Goal: Task Accomplishment & Management: Manage account settings

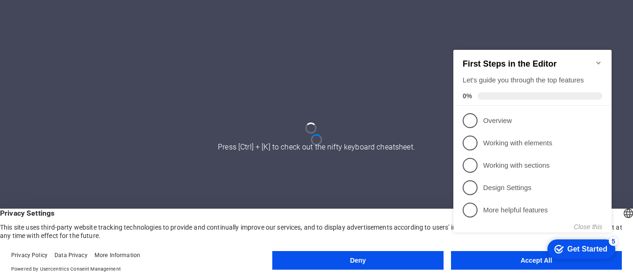
click at [513, 263] on appcues-checklist "Contextual help checklist present on screen" at bounding box center [533, 150] width 169 height 228
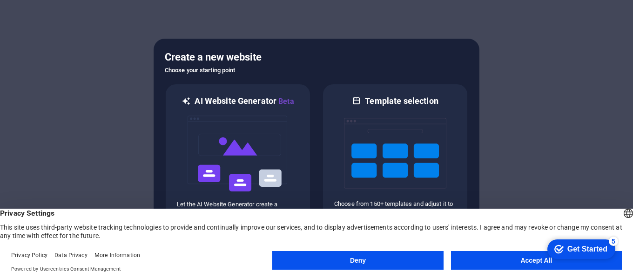
click at [514, 261] on button "Accept All" at bounding box center [536, 260] width 171 height 19
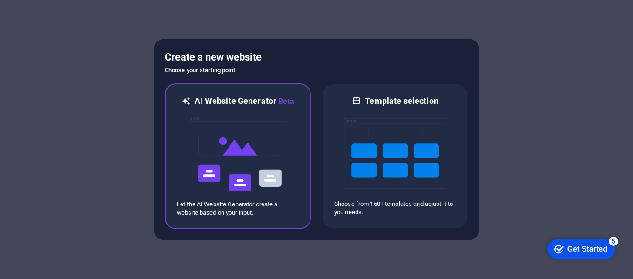
click at [273, 145] on img at bounding box center [238, 153] width 102 height 93
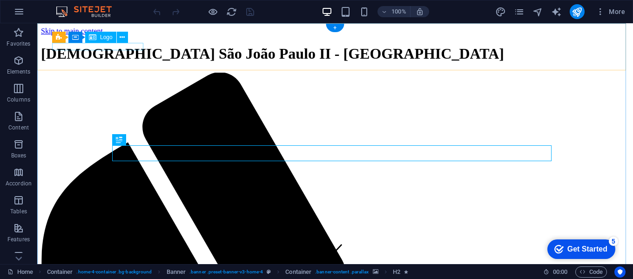
click at [86, 47] on div "Paroquia São João Paulo II - Indaiatuba" at bounding box center [335, 53] width 588 height 17
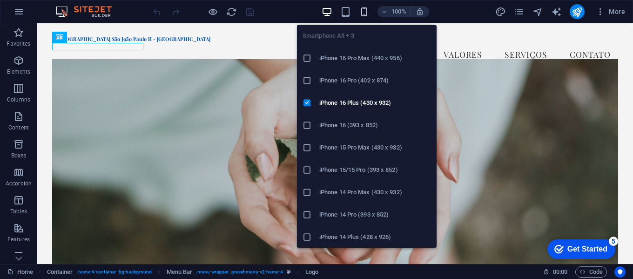
click at [361, 10] on icon "button" at bounding box center [364, 12] width 11 height 11
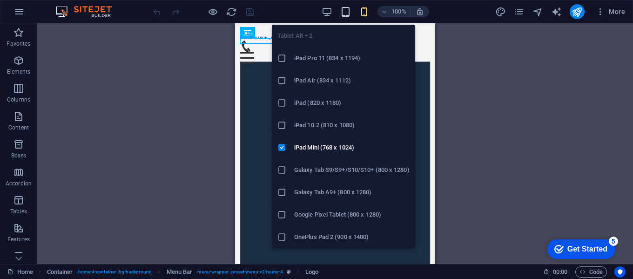
click at [347, 12] on icon "button" at bounding box center [345, 12] width 11 height 11
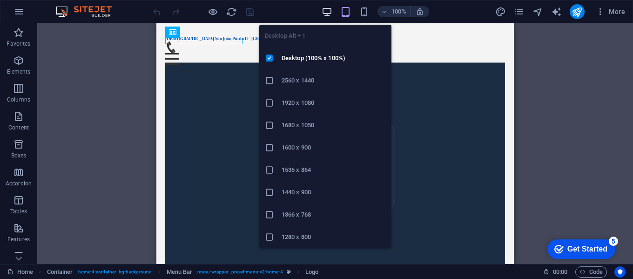
click at [329, 12] on icon "button" at bounding box center [326, 12] width 11 height 11
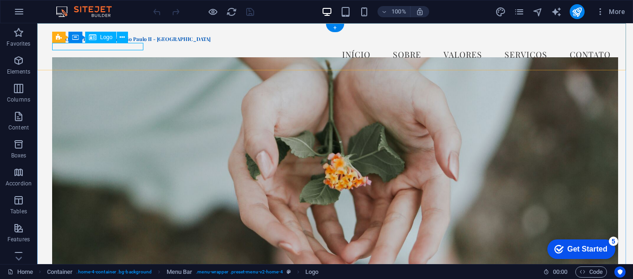
click at [114, 43] on div "Paroquia São João Paulo II - Indaiatuba" at bounding box center [335, 38] width 566 height 7
click at [100, 35] on span "Logo" at bounding box center [106, 37] width 13 height 6
click at [124, 37] on icon at bounding box center [122, 38] width 5 height 10
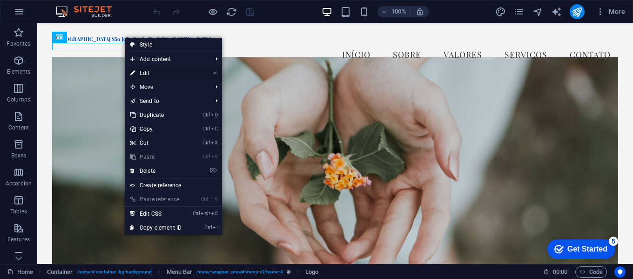
click at [147, 71] on link "⏎ Edit" at bounding box center [156, 73] width 62 height 14
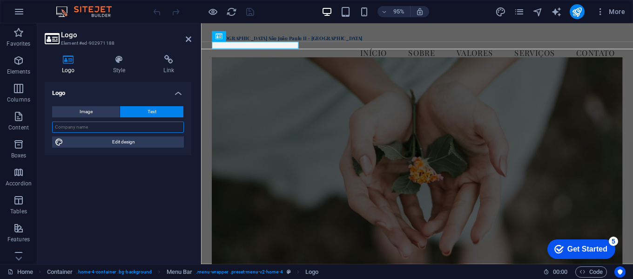
click at [100, 128] on input "text" at bounding box center [118, 126] width 132 height 11
click at [99, 109] on button "Image" at bounding box center [85, 111] width 67 height 11
select select "DISABLED_OPTION_VALUE"
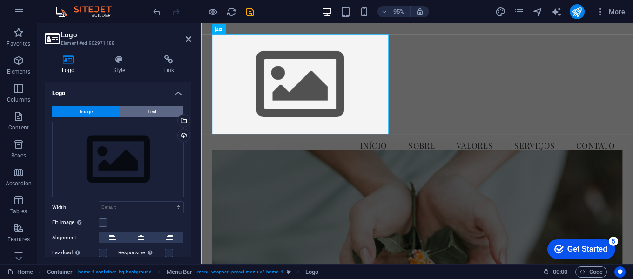
click at [145, 110] on button "Text" at bounding box center [151, 111] width 63 height 11
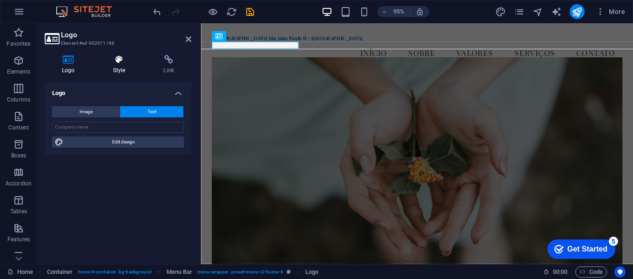
click at [120, 63] on icon at bounding box center [119, 59] width 47 height 9
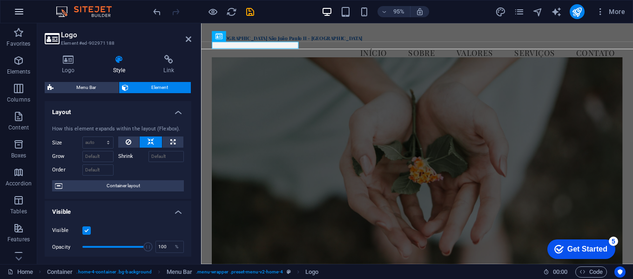
click at [20, 9] on icon "button" at bounding box center [18, 11] width 11 height 11
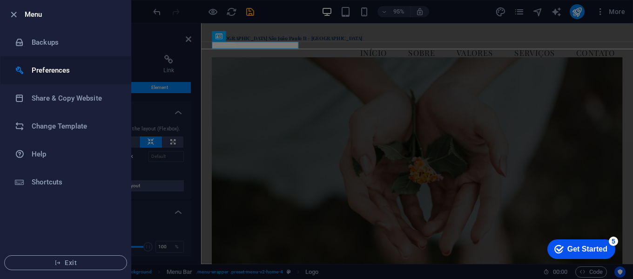
click at [57, 63] on li "Preferences" at bounding box center [65, 70] width 130 height 28
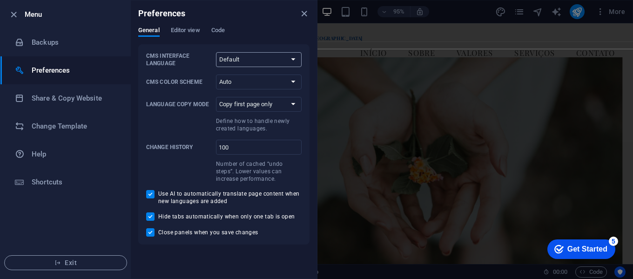
click at [238, 61] on select "Default Deutsch English Español Français Magyar Italiano Nederlands Polski Port…" at bounding box center [259, 59] width 86 height 15
select select "pt"
click at [216, 52] on select "Default Deutsch English Español Français Magyar Italiano Nederlands Polski Port…" at bounding box center [259, 59] width 86 height 15
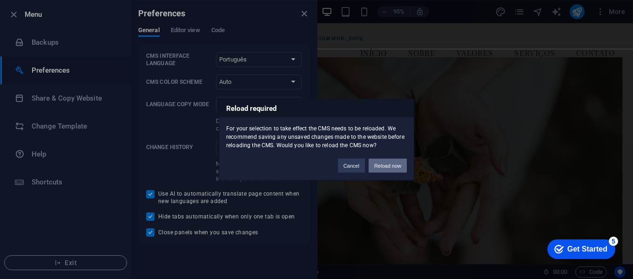
click at [379, 167] on button "Reload now" at bounding box center [387, 165] width 38 height 14
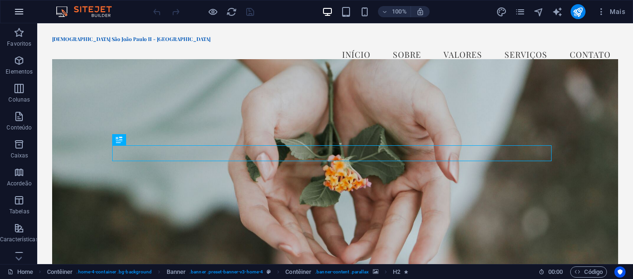
click at [17, 10] on icon "button" at bounding box center [18, 11] width 11 height 11
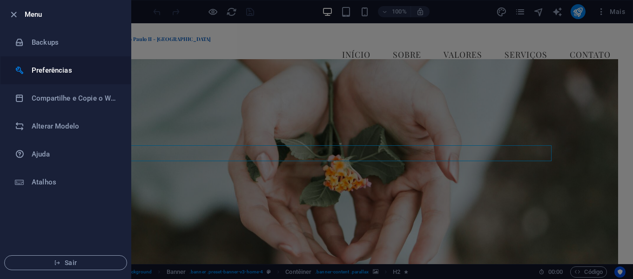
click at [39, 65] on h6 "Preferências" at bounding box center [75, 70] width 86 height 11
select select "pt"
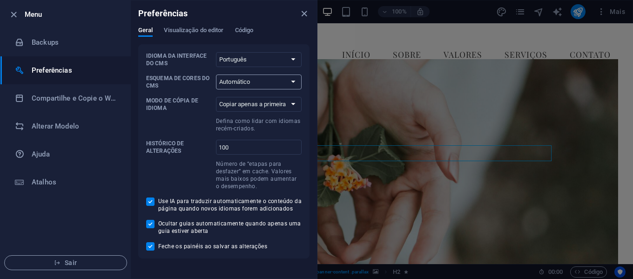
click at [267, 80] on select "Automático Escuro Light" at bounding box center [259, 81] width 86 height 15
click at [205, 30] on span "Visualização do editor" at bounding box center [194, 31] width 60 height 13
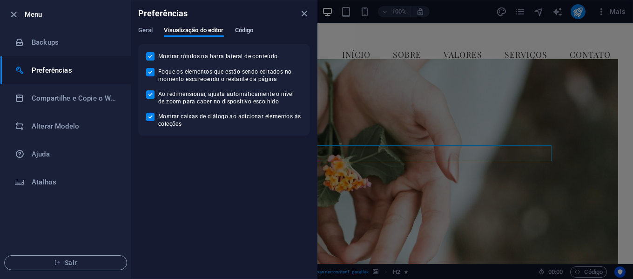
click at [247, 28] on span "Código" at bounding box center [244, 31] width 19 height 13
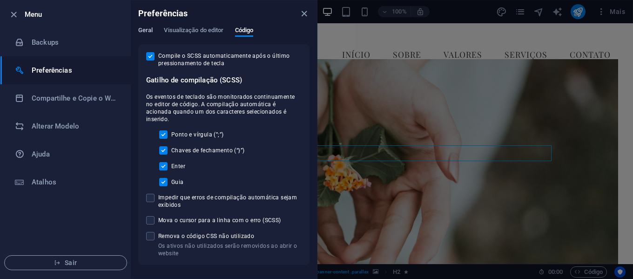
click at [148, 30] on span "Geral" at bounding box center [145, 31] width 14 height 13
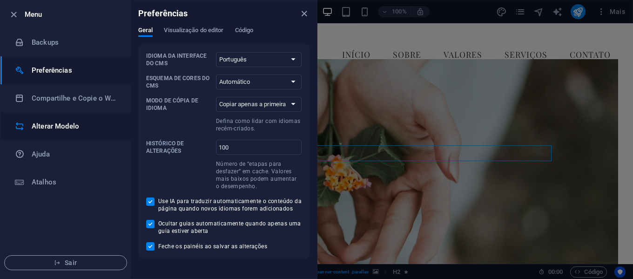
click at [60, 118] on li "Alterar Modelo" at bounding box center [65, 126] width 130 height 28
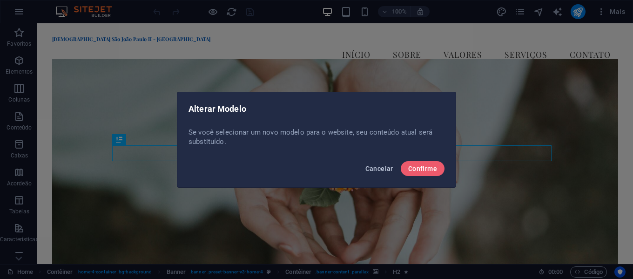
click at [383, 171] on span "Cancelar" at bounding box center [379, 168] width 28 height 7
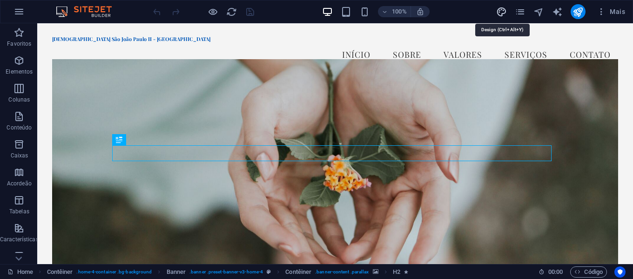
click at [498, 11] on icon "design" at bounding box center [501, 12] width 11 height 11
select select "px"
select select "200"
select select "px"
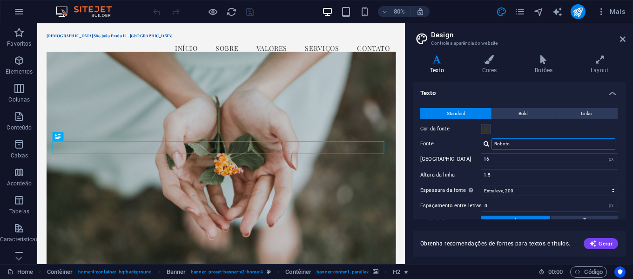
click at [514, 141] on input "Roboto" at bounding box center [553, 143] width 124 height 11
click at [486, 146] on div at bounding box center [486, 143] width 6 height 6
drag, startPoint x: 539, startPoint y: 142, endPoint x: 472, endPoint y: 143, distance: 67.0
click at [472, 143] on div "Fonte Roboto Playfair Display Roboto Gerenciar fontes →" at bounding box center [519, 143] width 198 height 11
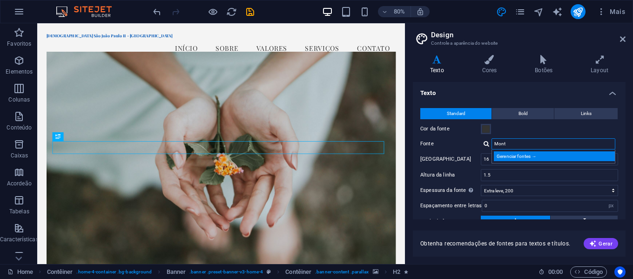
type input "Mont"
click at [513, 156] on div "Gerenciar fontes →" at bounding box center [554, 156] width 123 height 10
select select "popularity"
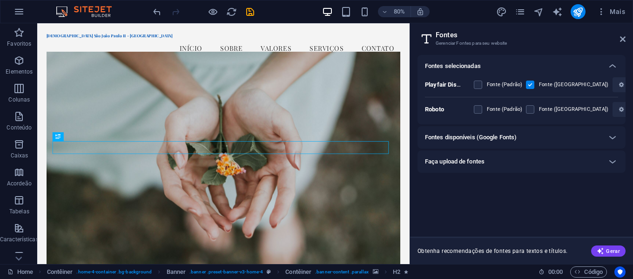
click at [462, 135] on h6 "Fontes disponíveis (Google Fonts)" at bounding box center [471, 137] width 92 height 11
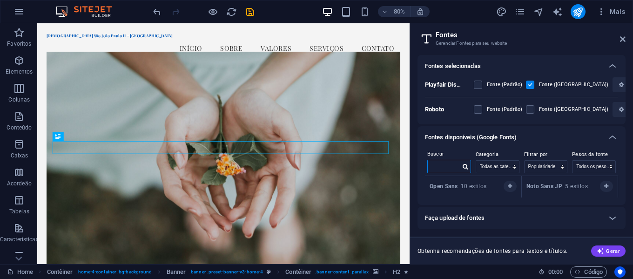
click at [432, 162] on input "text" at bounding box center [443, 166] width 33 height 12
type input "M"
click at [434, 187] on strong "Montserrat" at bounding box center [445, 186] width 32 height 7
click at [508, 187] on icon "button" at bounding box center [509, 186] width 4 height 6
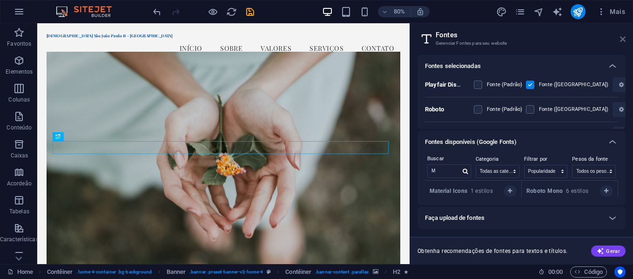
click at [621, 41] on icon at bounding box center [623, 38] width 6 height 7
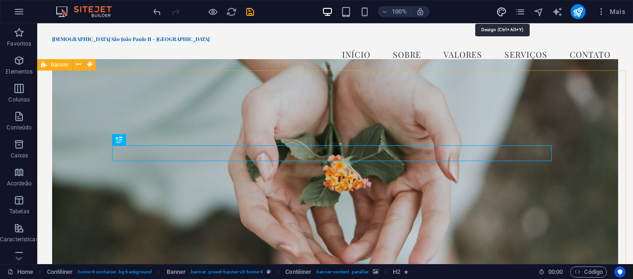
click at [504, 11] on icon "design" at bounding box center [501, 12] width 11 height 11
select select "px"
select select "200"
select select "px"
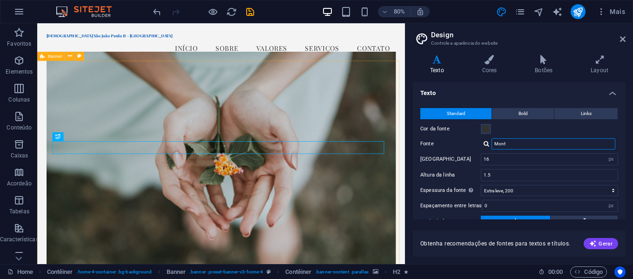
click at [509, 141] on input "Mont" at bounding box center [553, 143] width 124 height 11
type input "M"
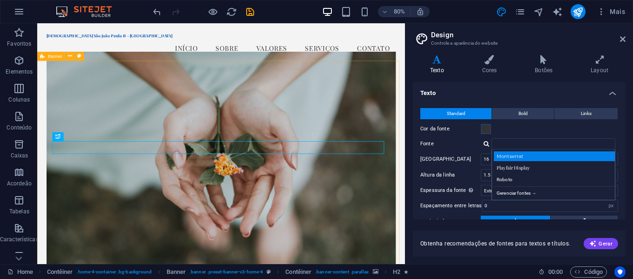
click at [511, 156] on div "Montserrat" at bounding box center [554, 156] width 123 height 10
type input "Montserrat"
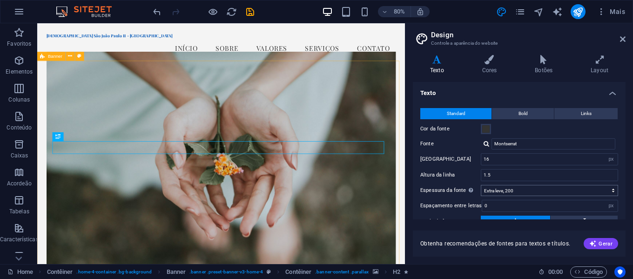
scroll to position [75, 0]
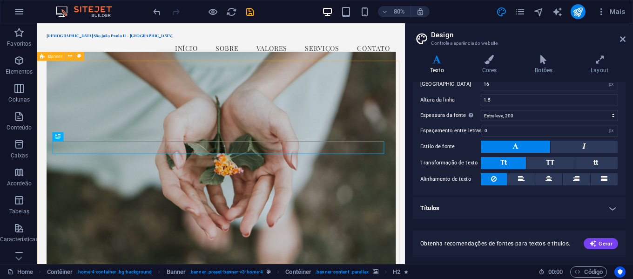
click at [536, 203] on h4 "Títulos" at bounding box center [519, 208] width 213 height 22
click at [536, 203] on h4 "Títulos" at bounding box center [519, 205] width 213 height 17
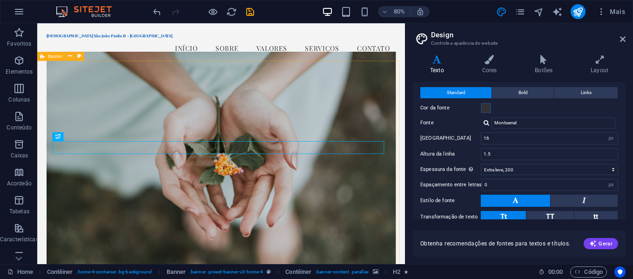
scroll to position [0, 0]
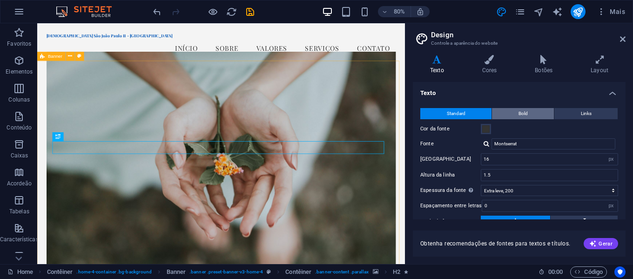
click at [522, 111] on span "Bold" at bounding box center [522, 113] width 9 height 11
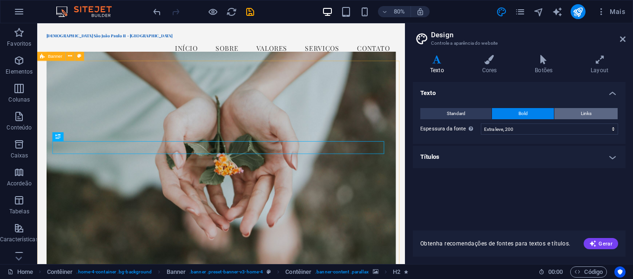
click at [584, 112] on span "Links" at bounding box center [585, 113] width 11 height 11
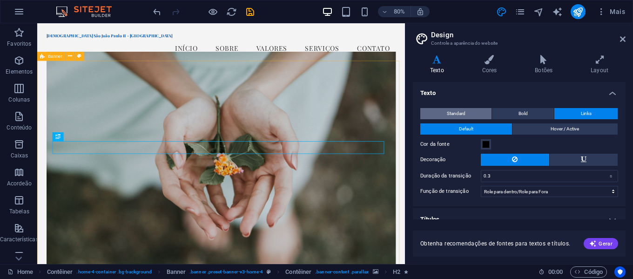
click at [460, 118] on span "Standard" at bounding box center [455, 113] width 19 height 11
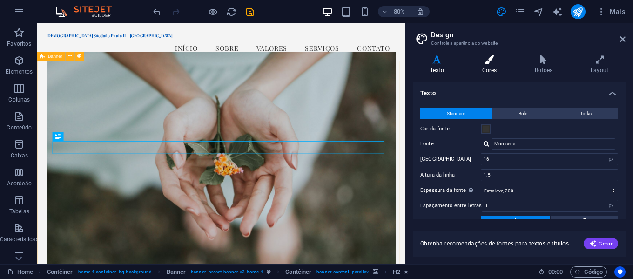
click at [485, 61] on icon at bounding box center [489, 59] width 49 height 9
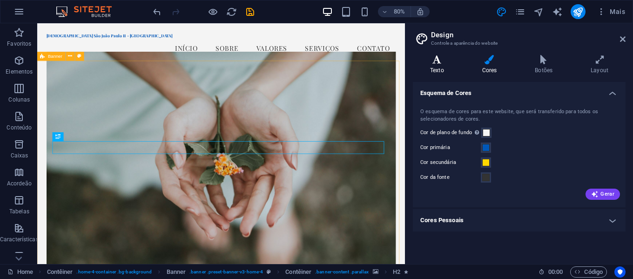
click at [434, 63] on icon at bounding box center [437, 59] width 48 height 9
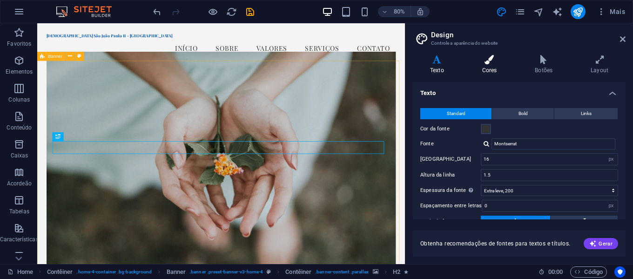
click at [490, 59] on icon at bounding box center [489, 59] width 49 height 9
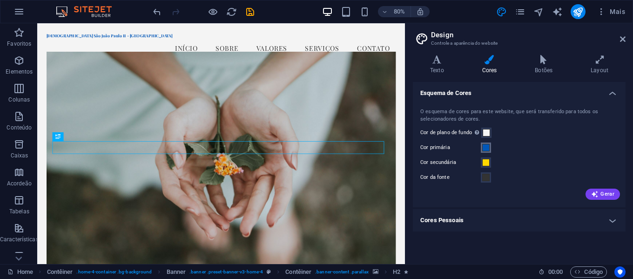
click at [486, 149] on span at bounding box center [485, 147] width 7 height 7
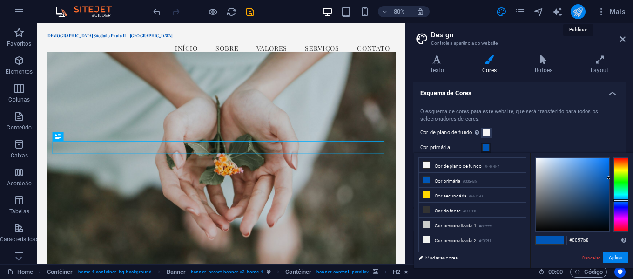
click at [574, 12] on icon "publish" at bounding box center [577, 12] width 11 height 11
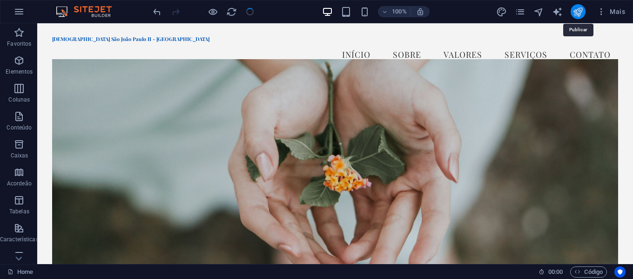
click at [580, 10] on icon "publish" at bounding box center [577, 12] width 11 height 11
